Goal: Task Accomplishment & Management: Use online tool/utility

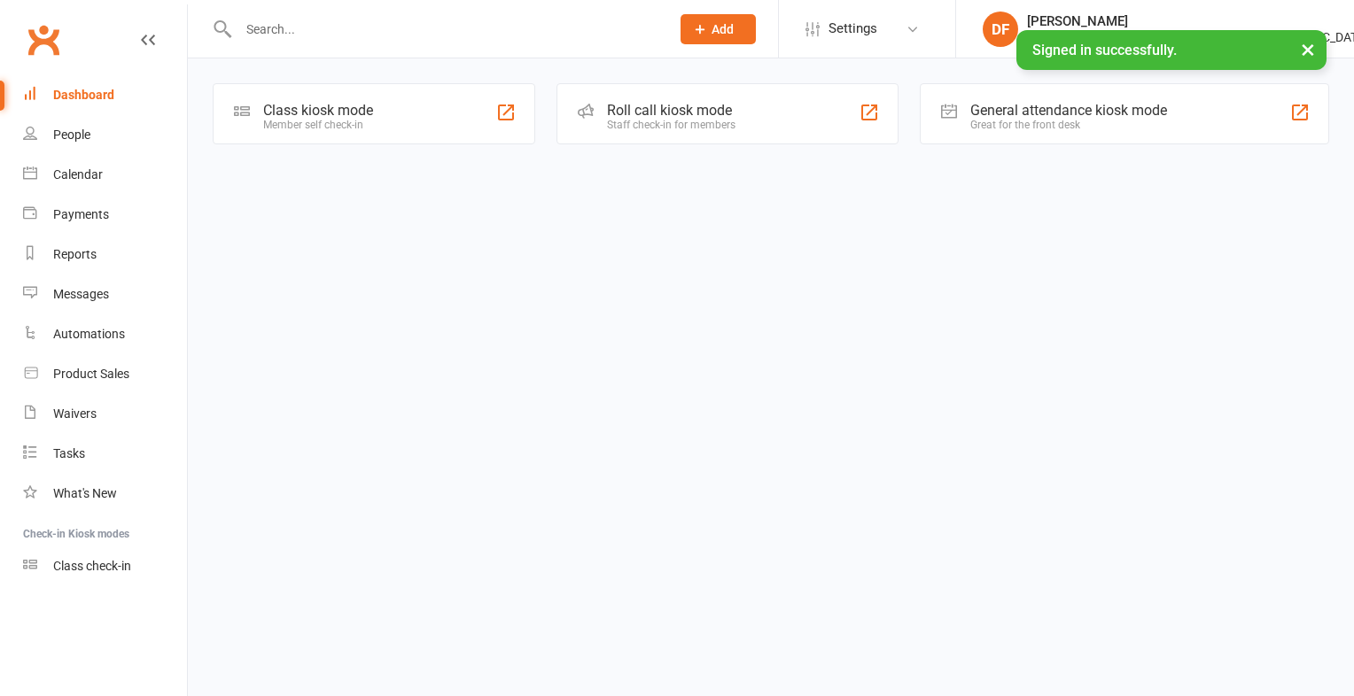
click at [333, 113] on div "Class kiosk mode" at bounding box center [318, 110] width 110 height 17
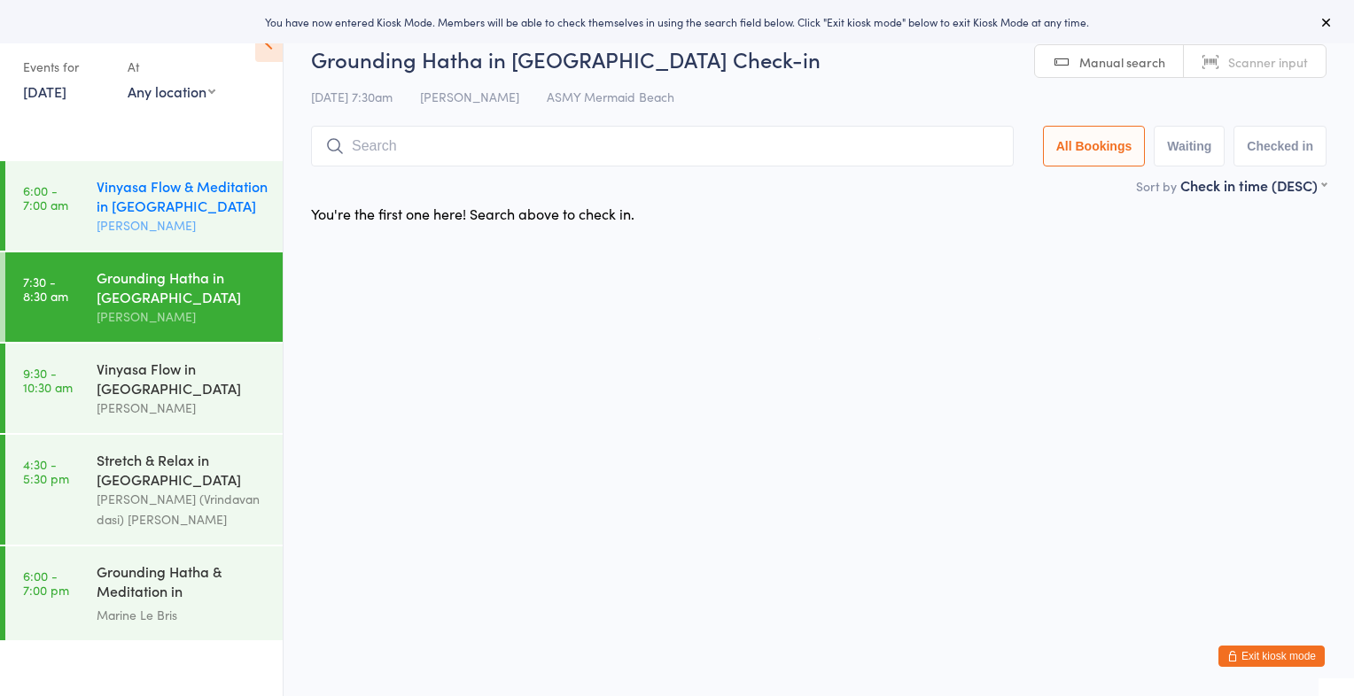
click at [212, 190] on div "Vinyasa Flow & Meditation in Mermaid Beach" at bounding box center [182, 195] width 171 height 39
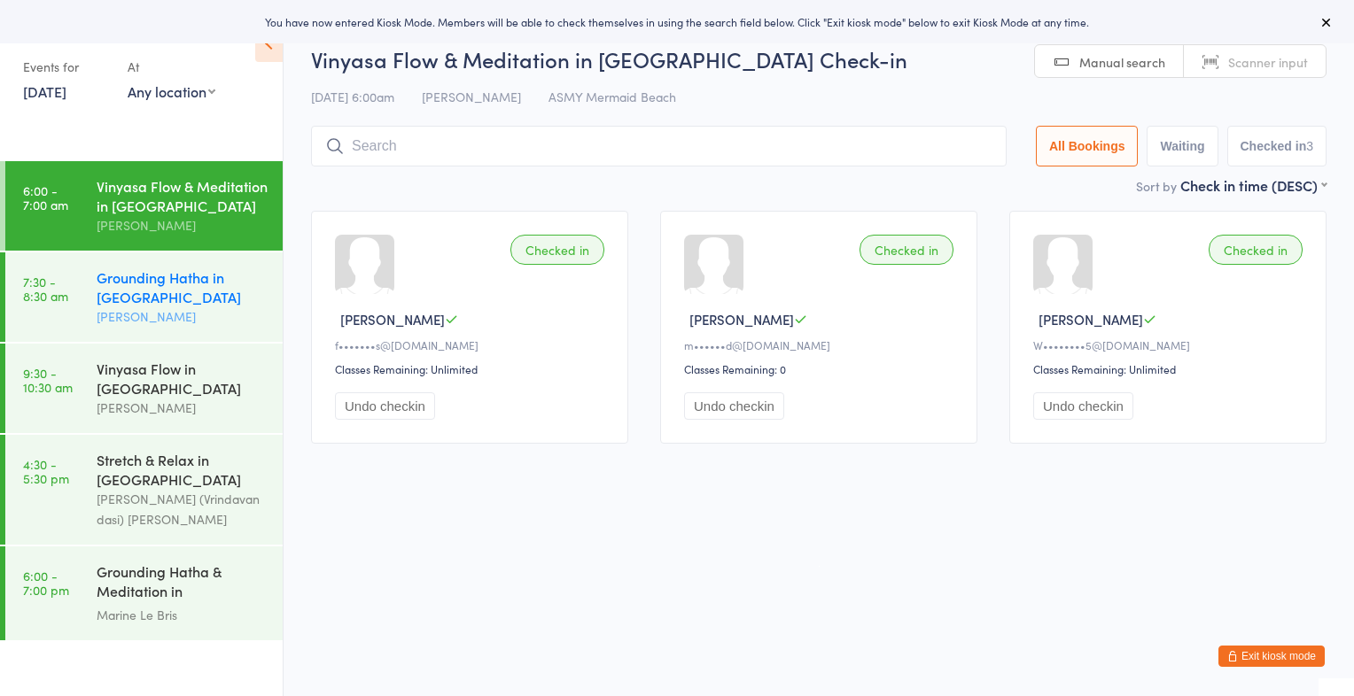
click at [189, 303] on div "Grounding Hatha in [GEOGRAPHIC_DATA]" at bounding box center [182, 287] width 171 height 39
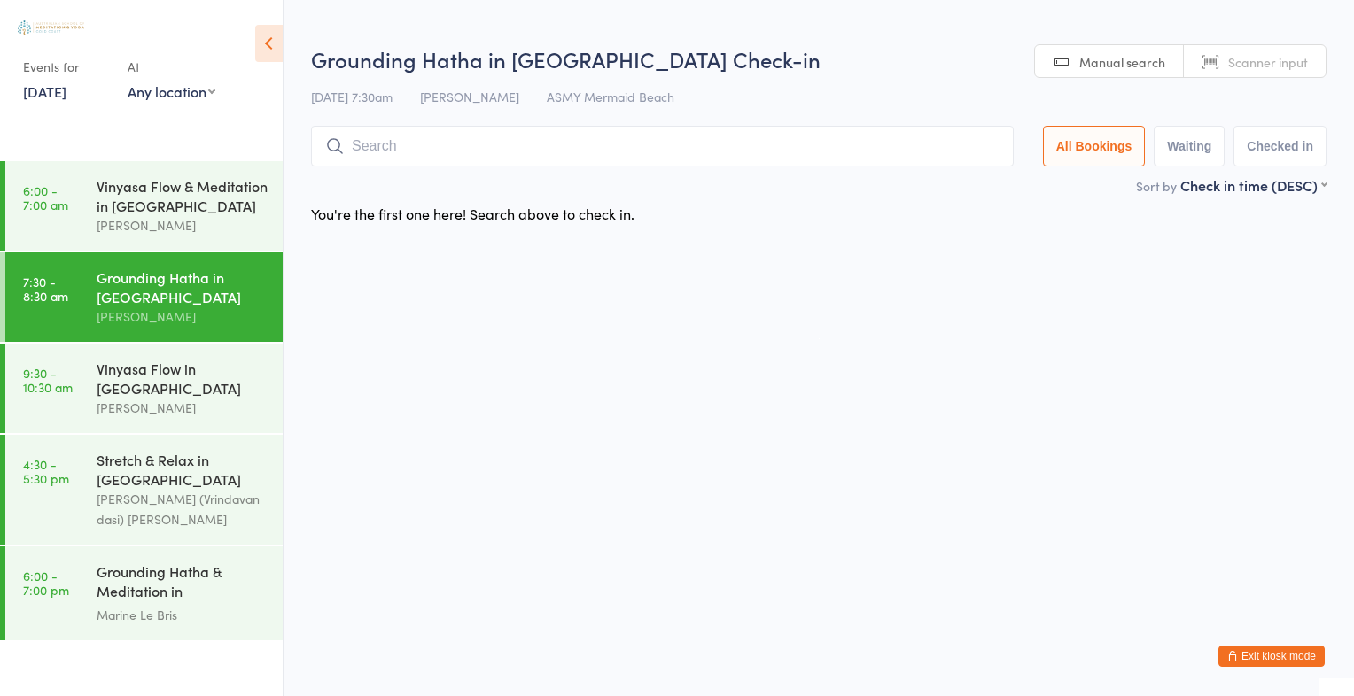
click at [1265, 63] on span "Scanner input" at bounding box center [1268, 62] width 80 height 18
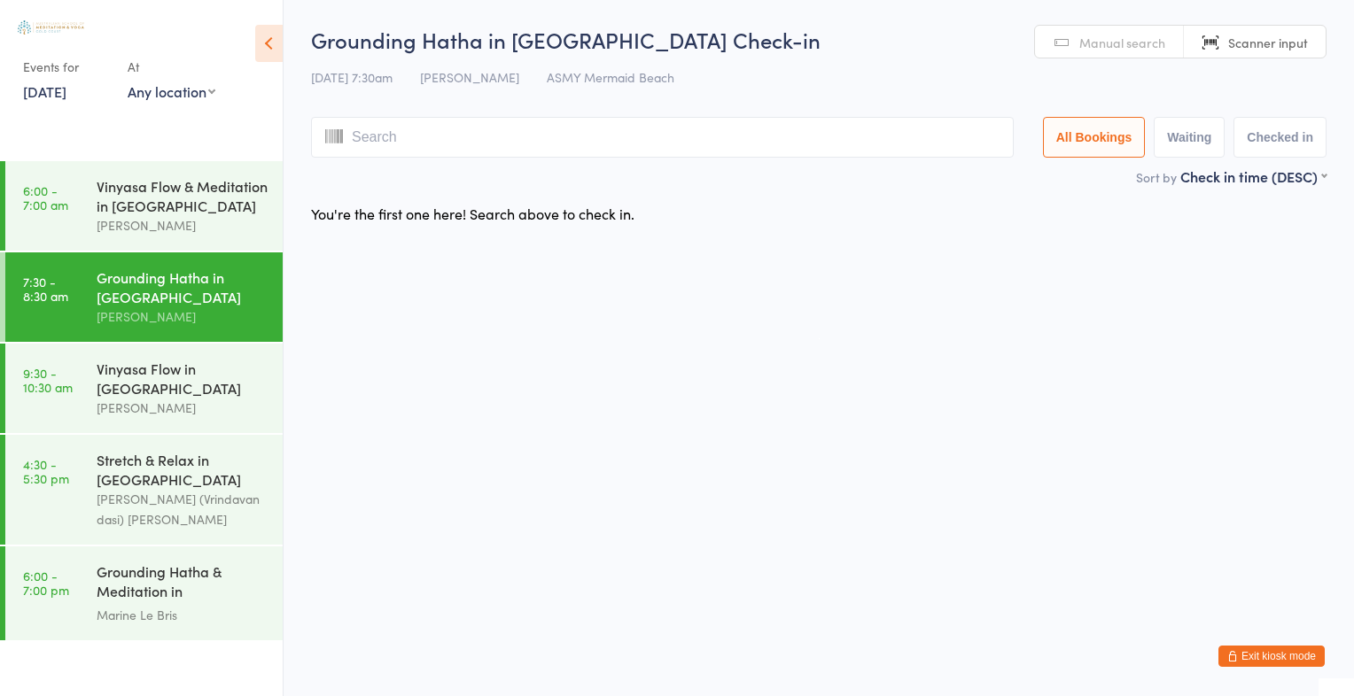
click at [1263, 657] on button "Exit kiosk mode" at bounding box center [1271, 656] width 106 height 21
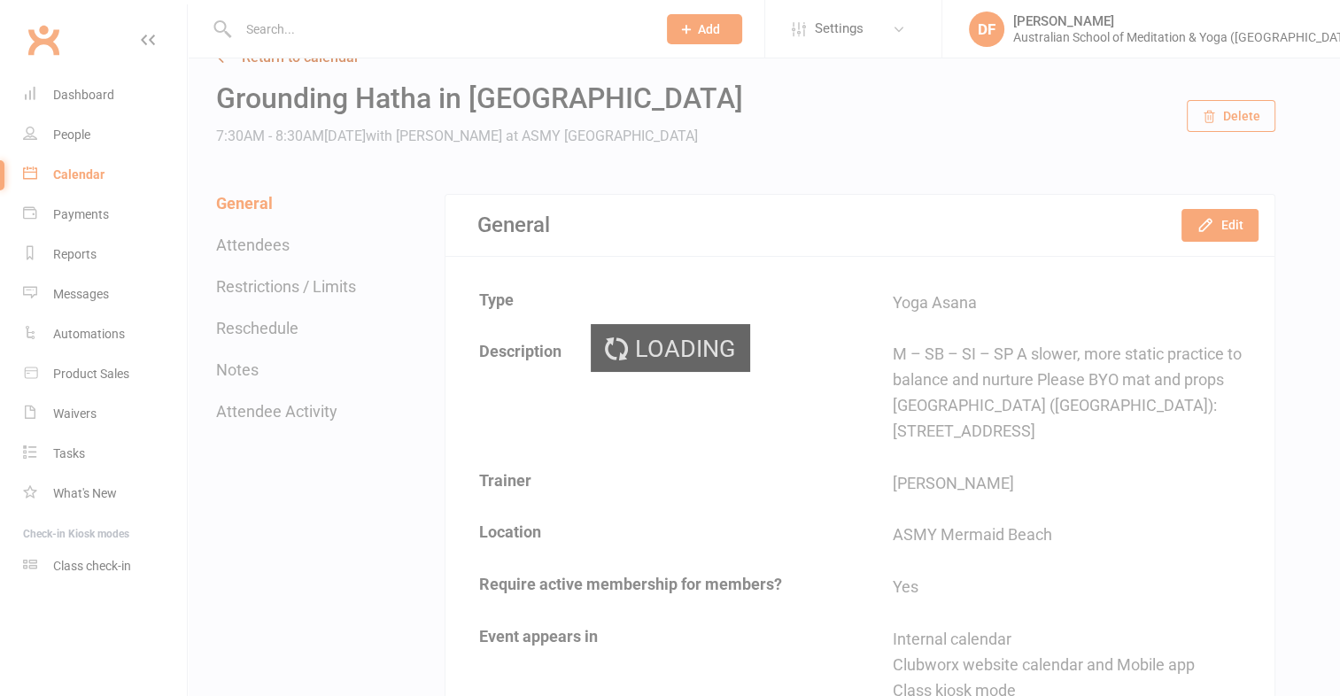
scroll to position [39, 0]
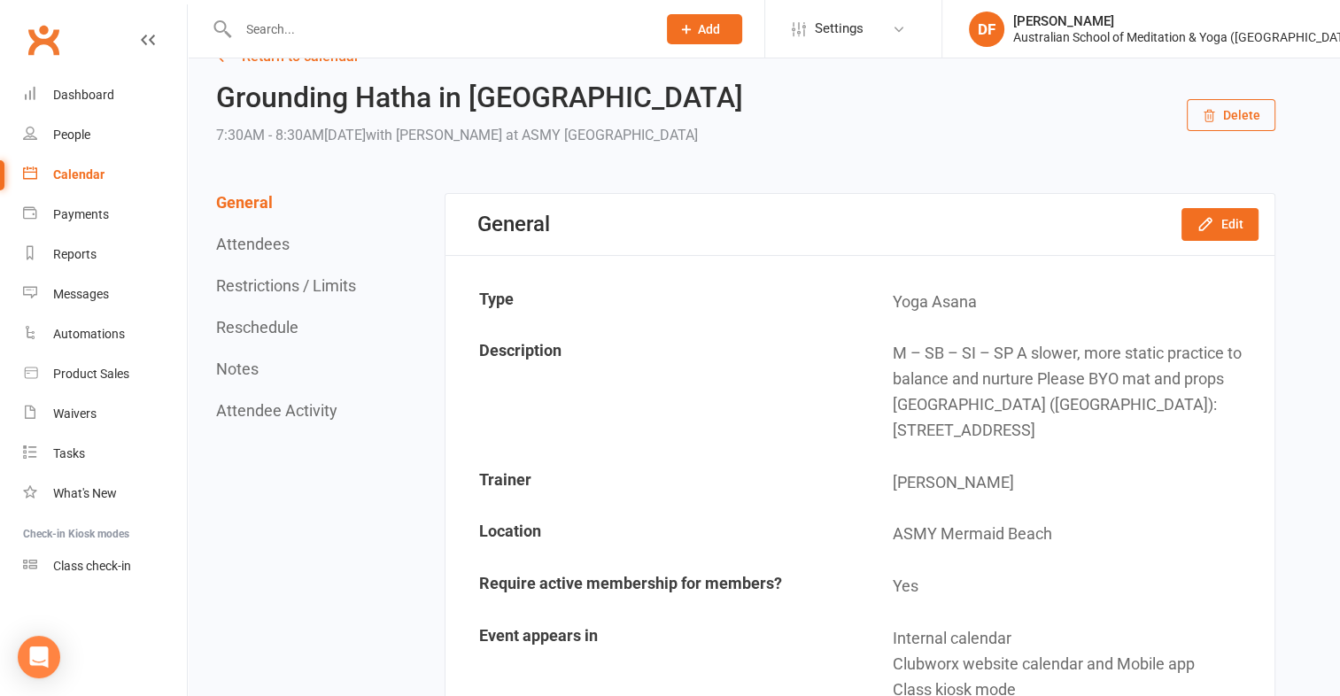
click at [404, 35] on input "text" at bounding box center [438, 29] width 411 height 25
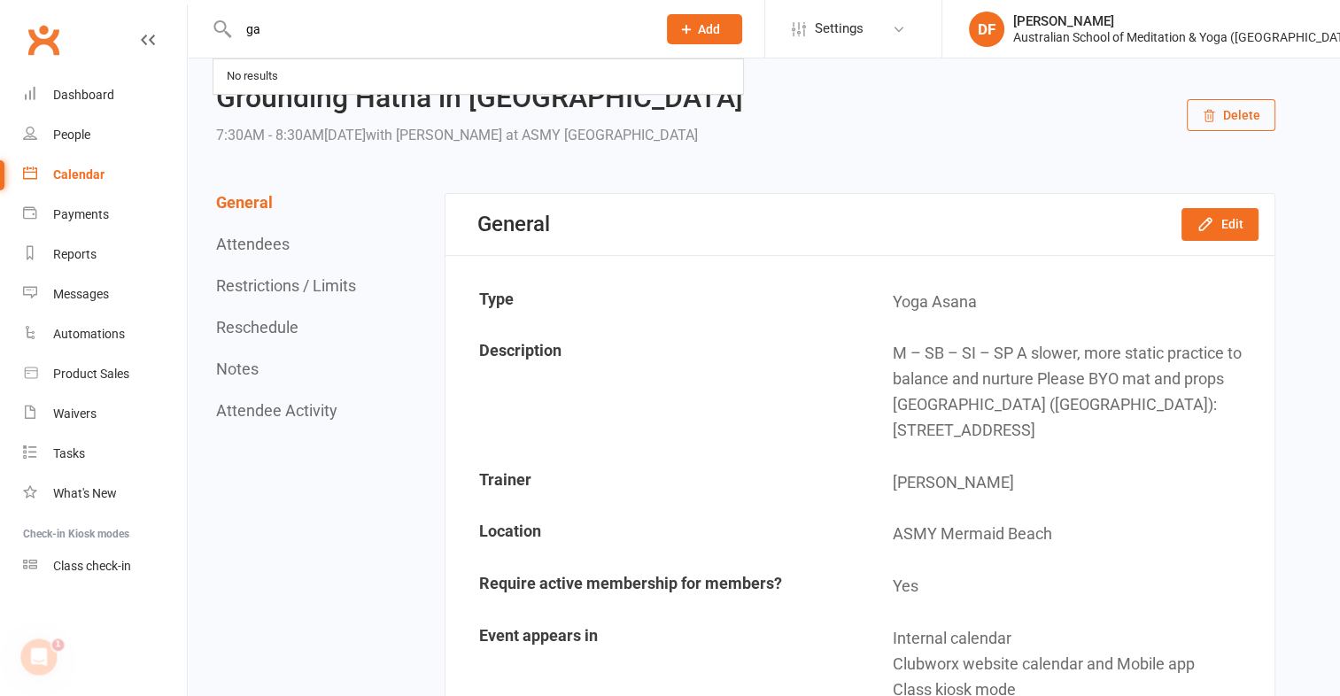
scroll to position [0, 0]
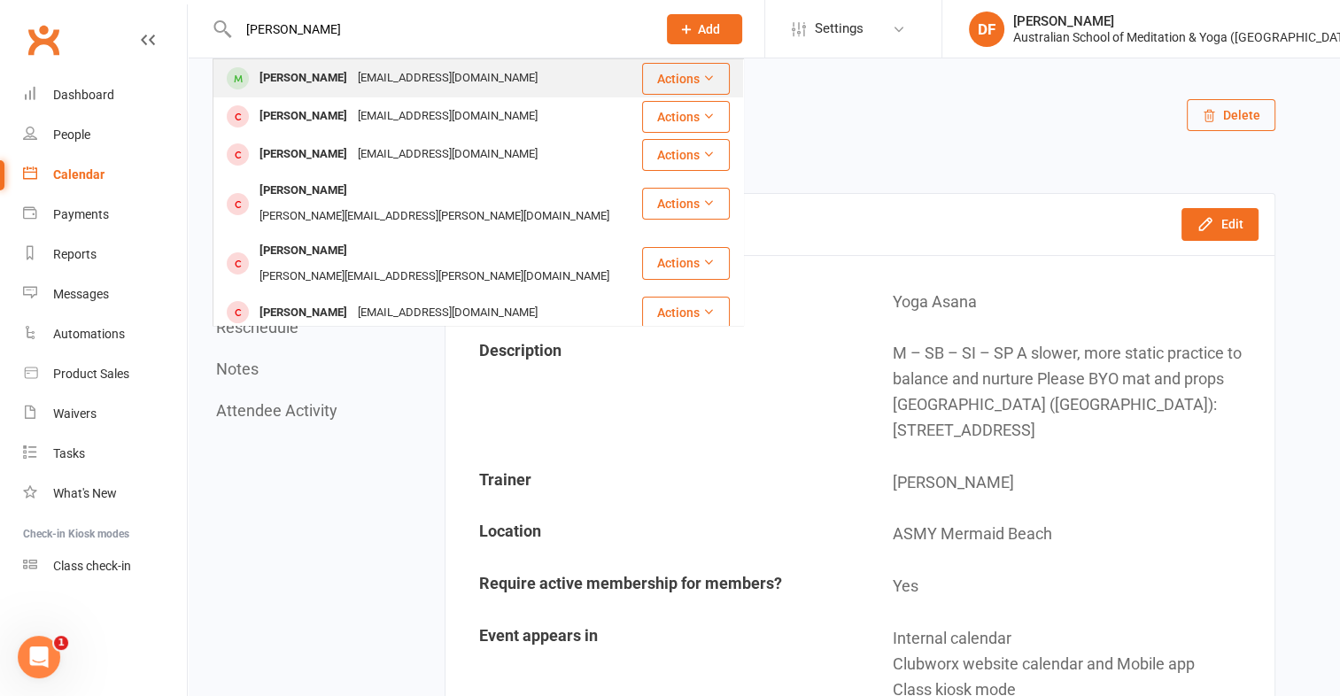
type input "[PERSON_NAME]"
click at [384, 83] on div "[EMAIL_ADDRESS][DOMAIN_NAME]" at bounding box center [448, 79] width 190 height 26
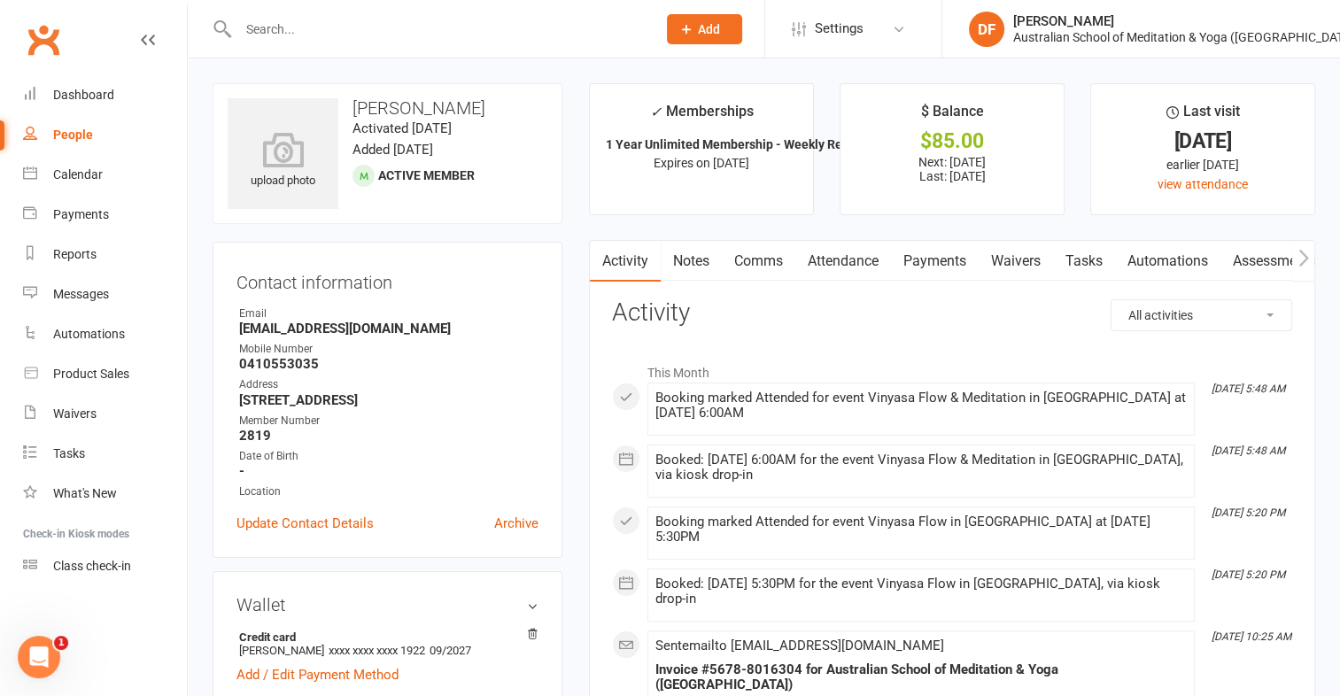
click at [322, 44] on div at bounding box center [428, 29] width 431 height 58
click at [322, 35] on input "text" at bounding box center [438, 29] width 411 height 25
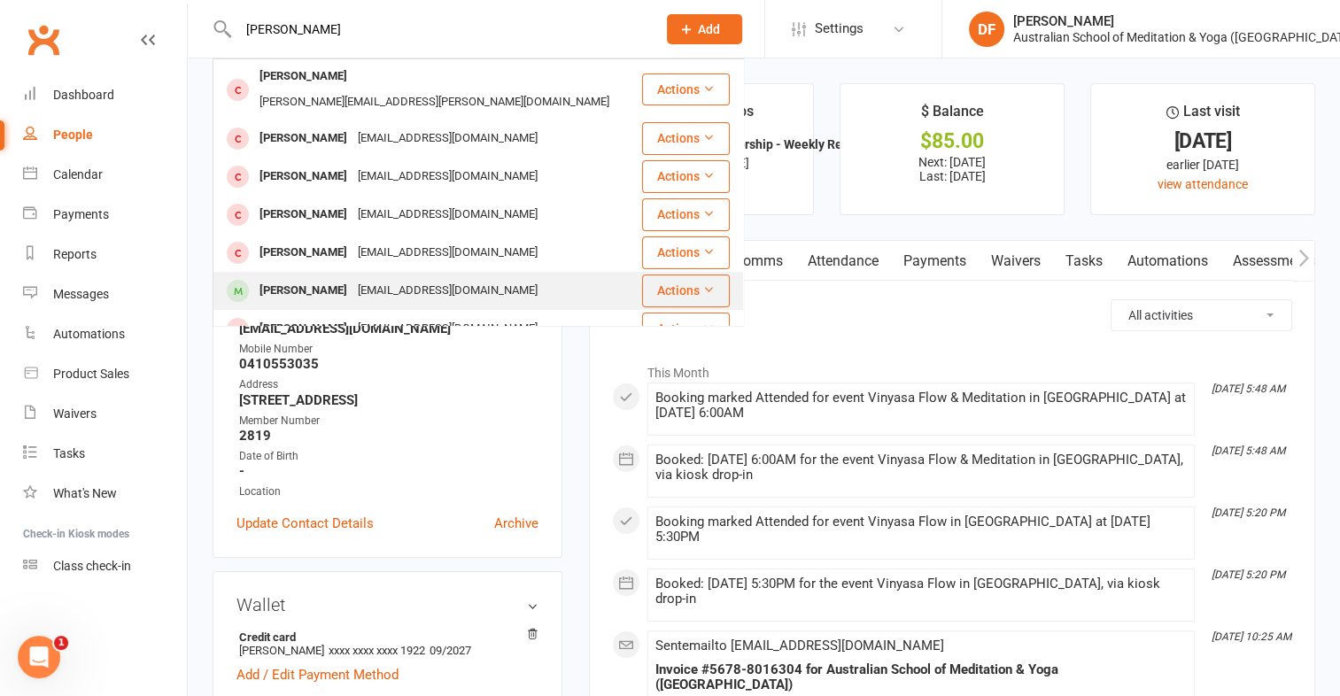
type input "[PERSON_NAME]"
click at [353, 278] on div "[EMAIL_ADDRESS][DOMAIN_NAME]" at bounding box center [448, 291] width 190 height 26
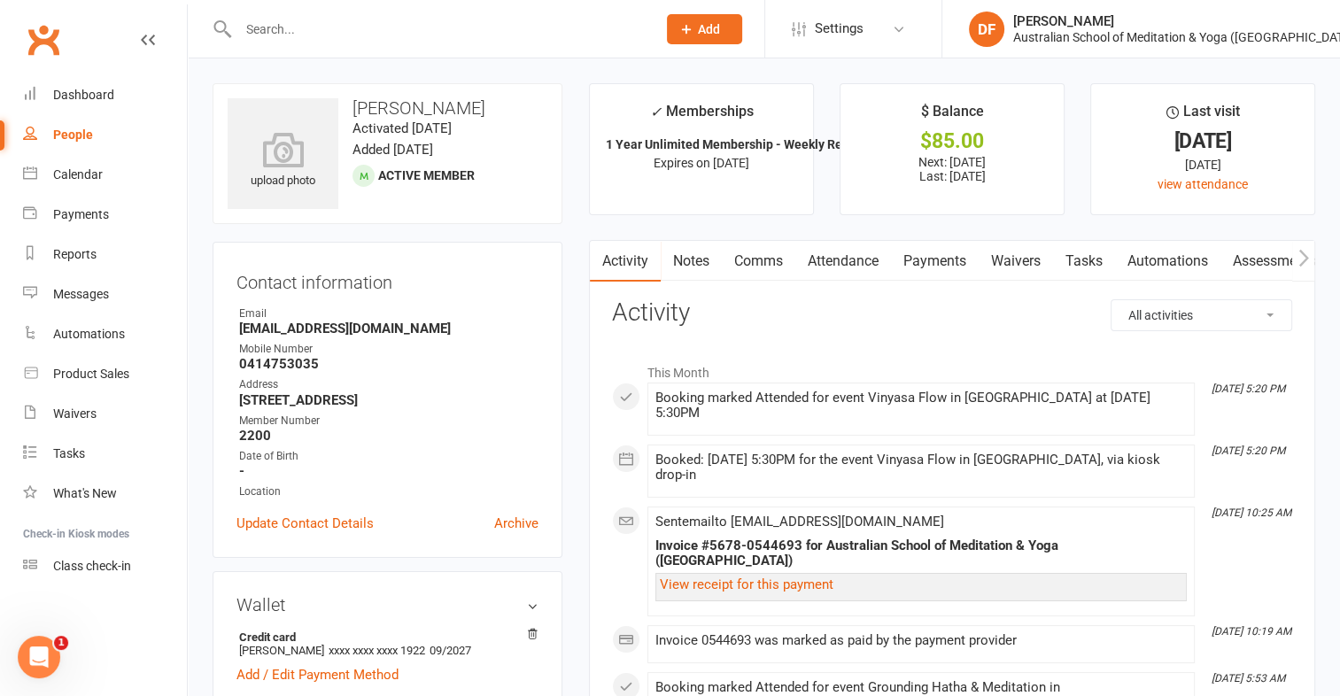
click at [273, 37] on input "text" at bounding box center [438, 29] width 411 height 25
click at [86, 168] on div "Calendar" at bounding box center [78, 174] width 50 height 14
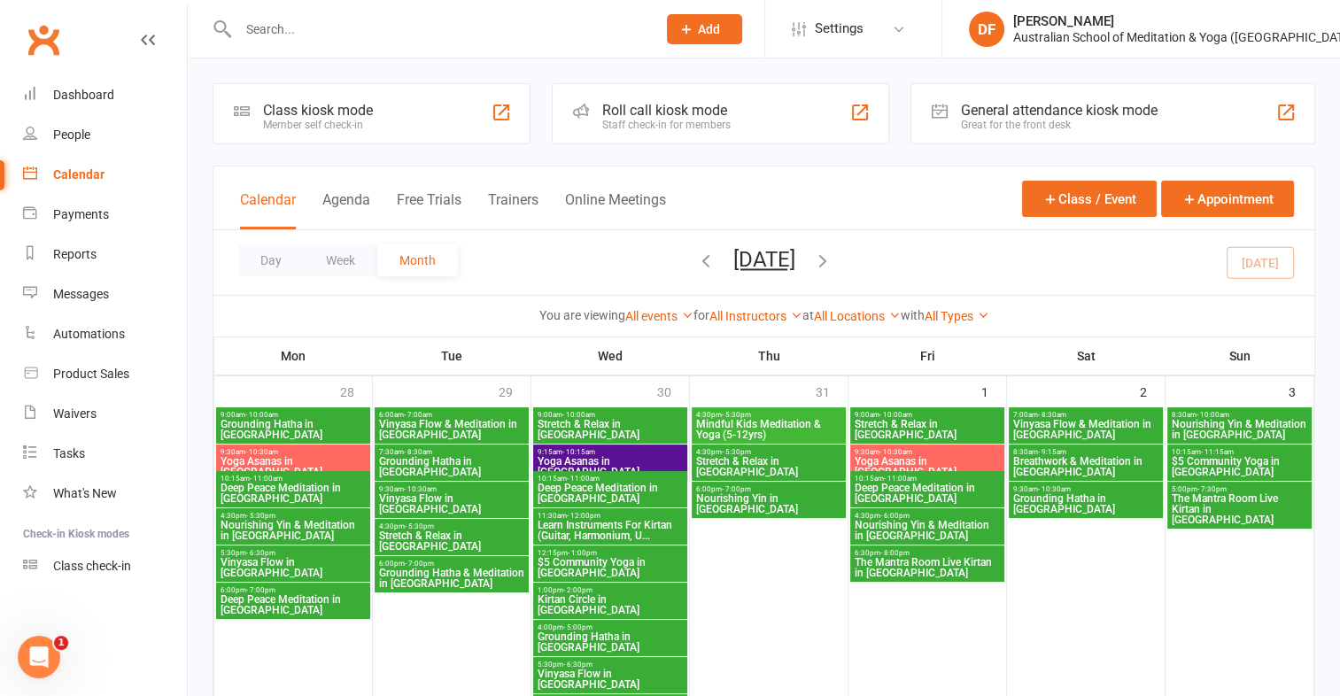
click at [373, 126] on div "Member self check-in" at bounding box center [318, 125] width 110 height 12
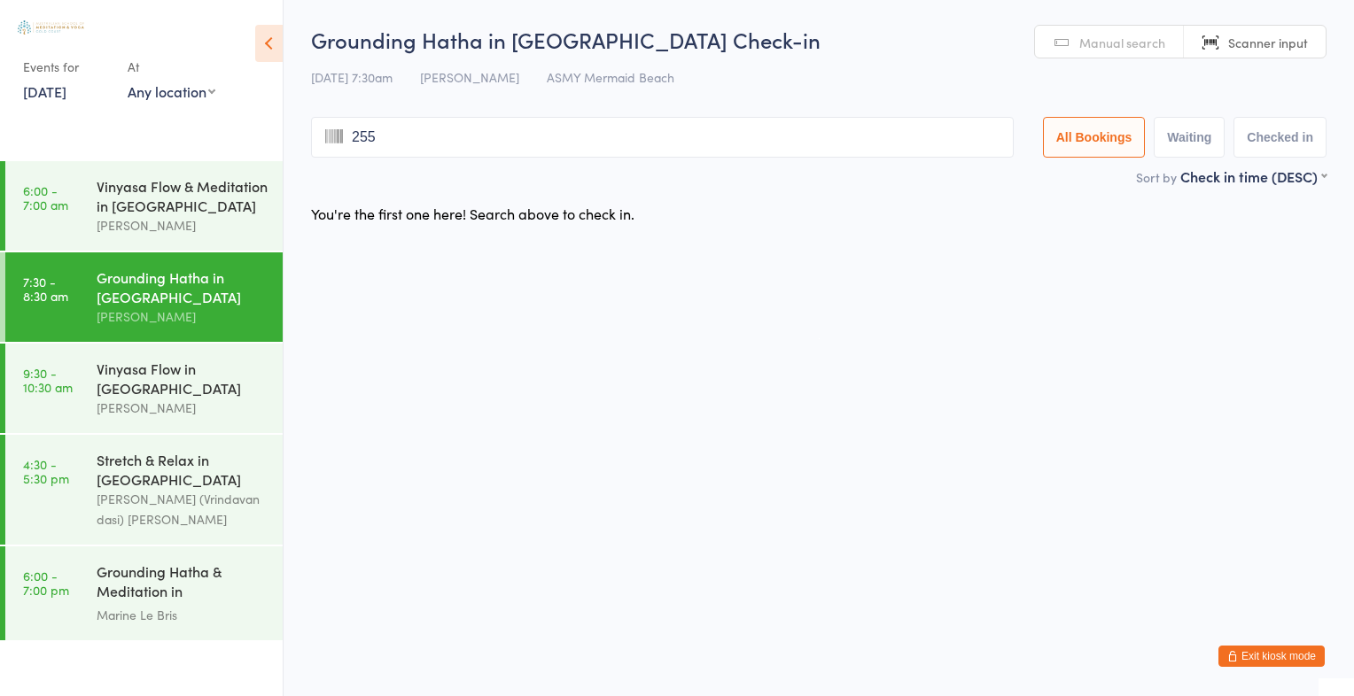
type input "2553"
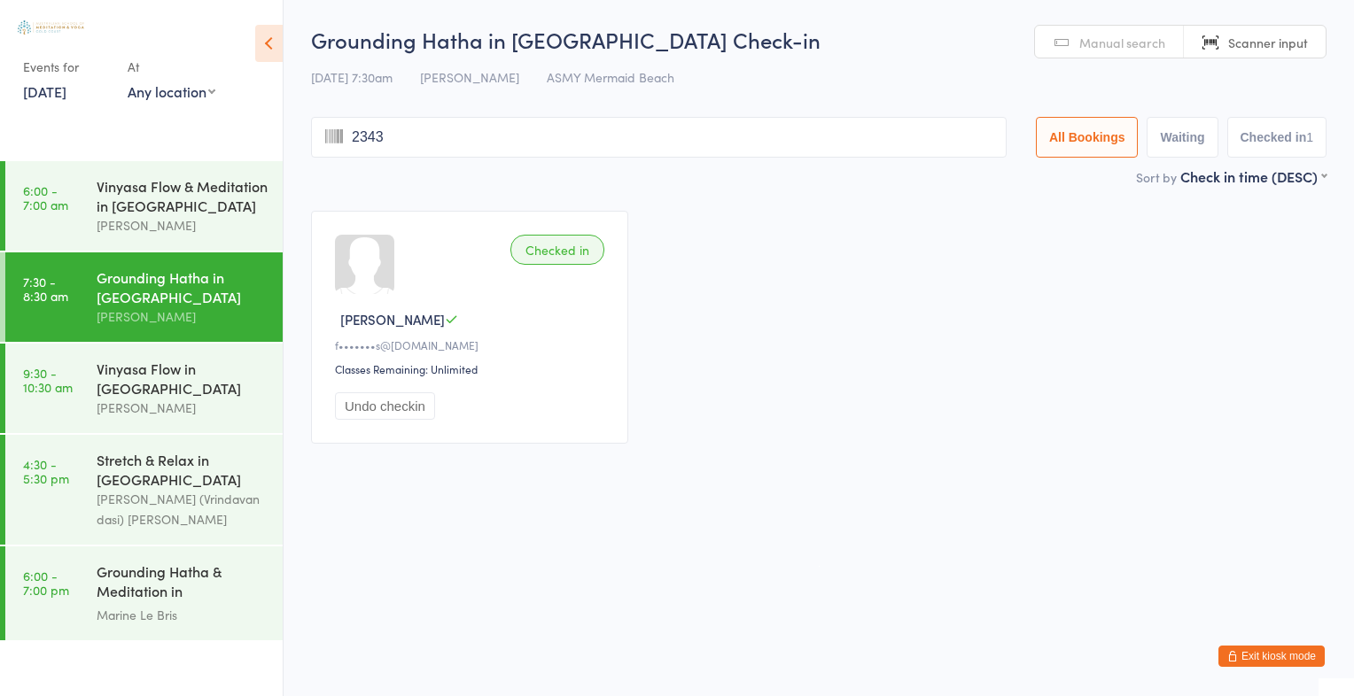
type input "2343"
type input "2557"
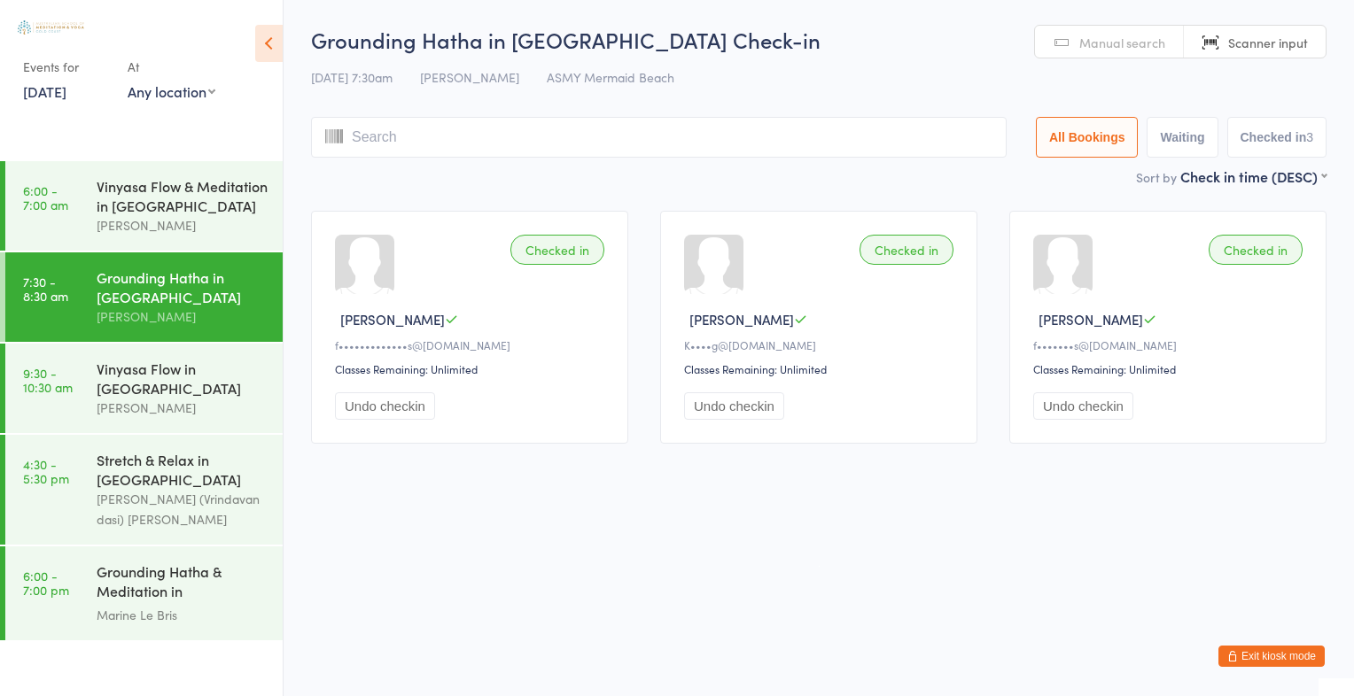
click at [1278, 56] on link "Scanner input" at bounding box center [1255, 43] width 142 height 34
click at [1279, 50] on span "Scanner input" at bounding box center [1268, 43] width 80 height 18
type input "2191"
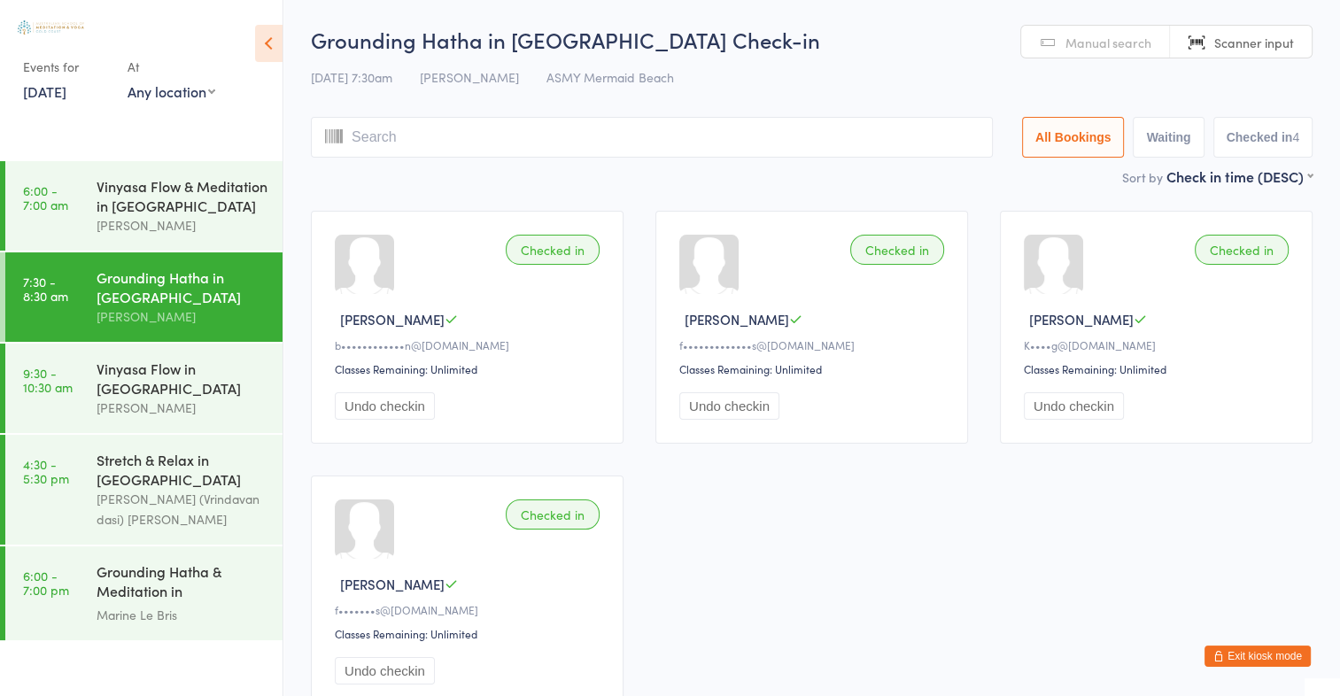
click at [1277, 42] on span "Scanner input" at bounding box center [1255, 43] width 80 height 18
type input "1141"
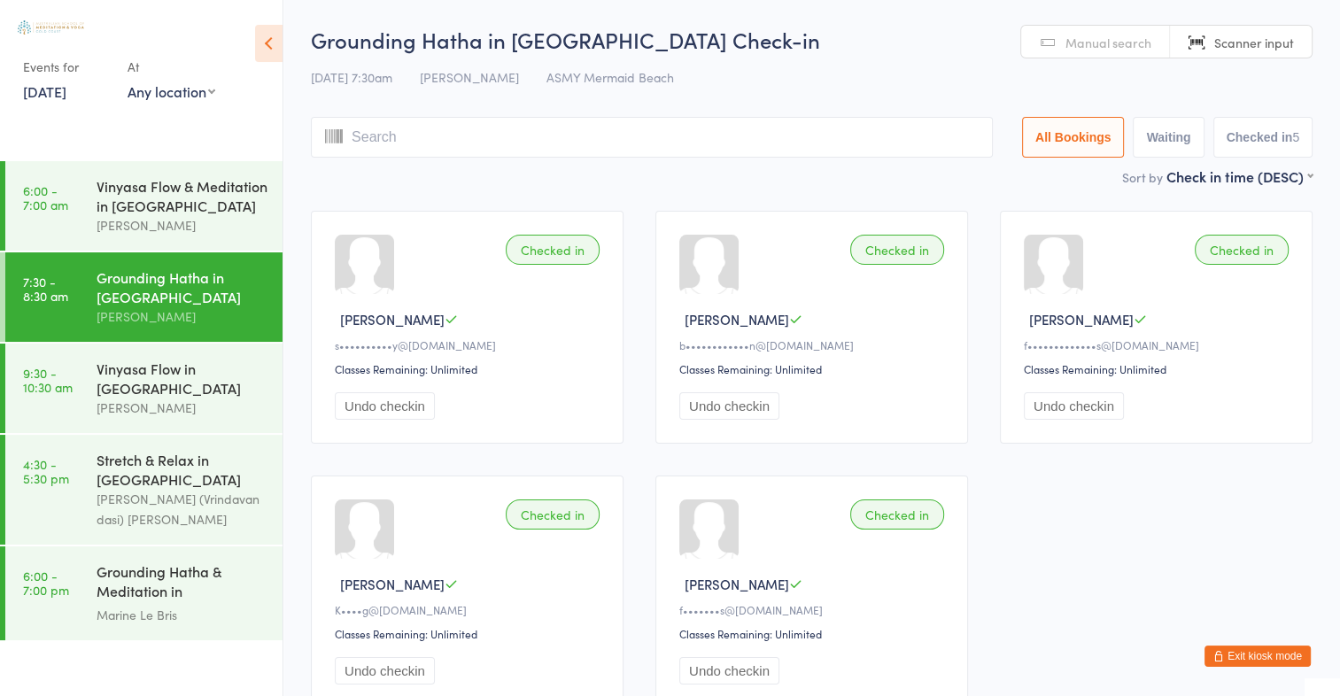
click at [1269, 40] on span "Scanner input" at bounding box center [1255, 43] width 80 height 18
type input "1756"
